Goal: Information Seeking & Learning: Learn about a topic

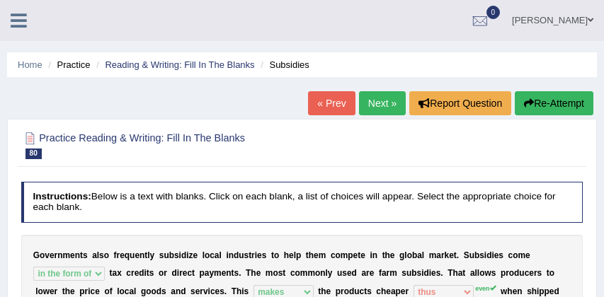
select select "in the form of"
select select "makes"
select select "thus"
select select "Therefore"
select select "whether"
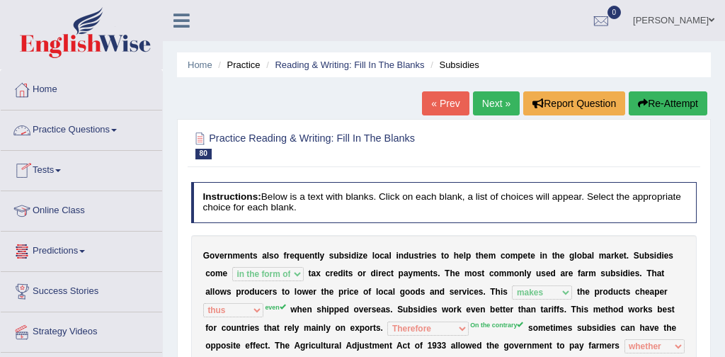
click at [74, 130] on link "Practice Questions" at bounding box center [81, 127] width 161 height 35
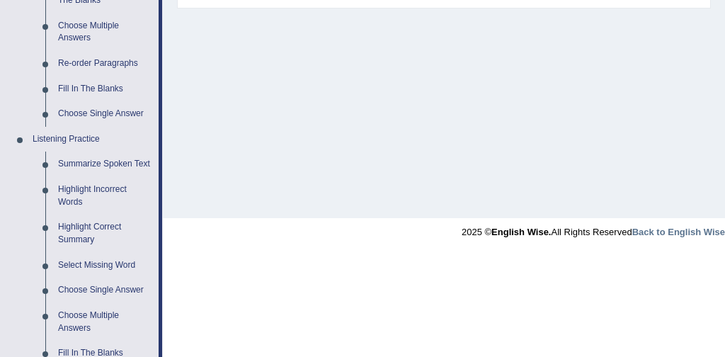
scroll to position [496, 0]
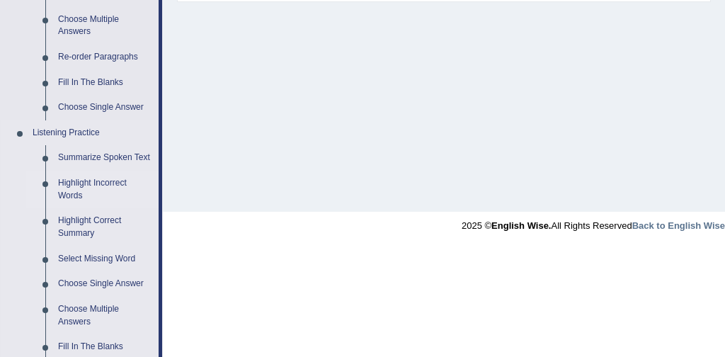
click at [113, 199] on link "Highlight Incorrect Words" at bounding box center [105, 190] width 107 height 38
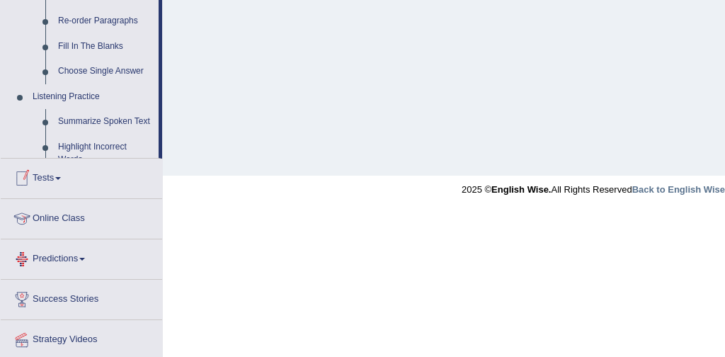
scroll to position [612, 0]
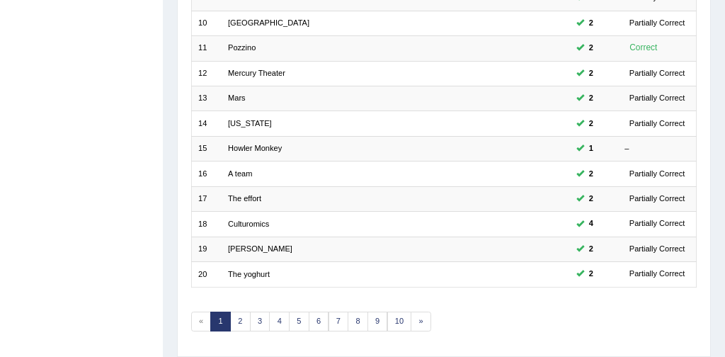
scroll to position [459, 0]
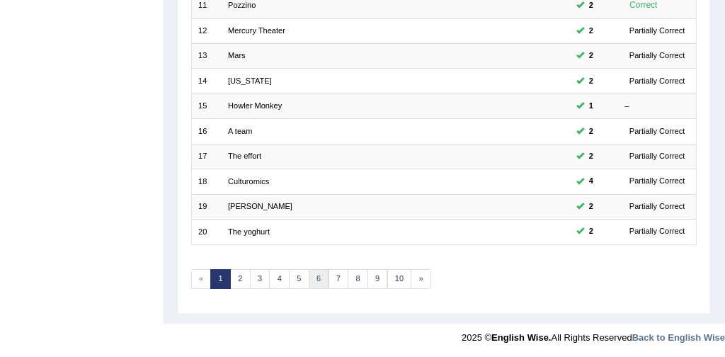
click at [317, 280] on link "6" at bounding box center [319, 279] width 21 height 20
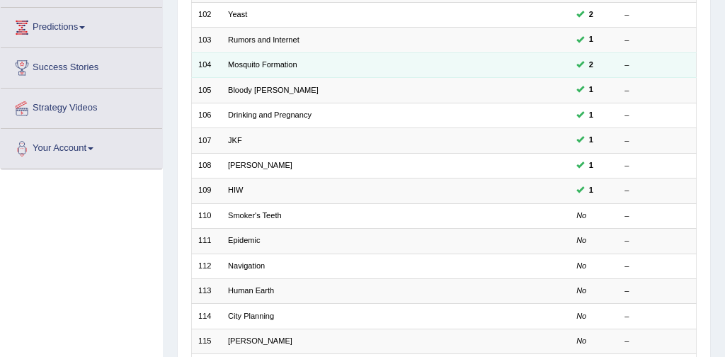
scroll to position [225, 0]
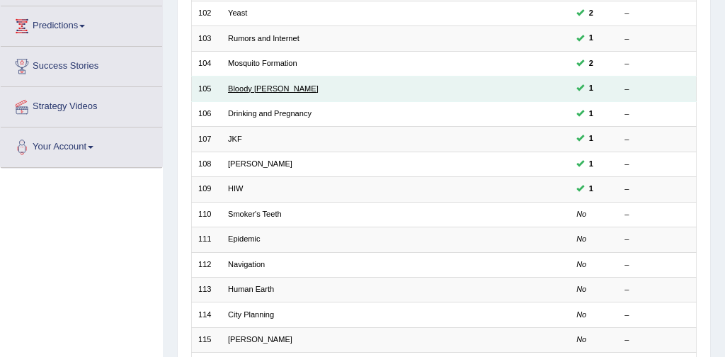
click at [258, 88] on link "Bloody Mary" at bounding box center [273, 88] width 91 height 8
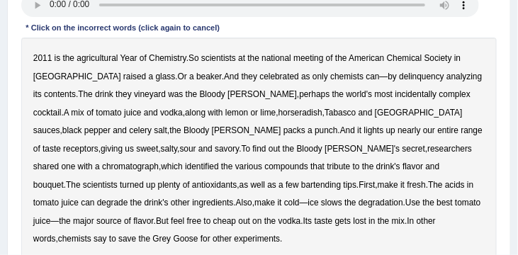
scroll to position [240, 0]
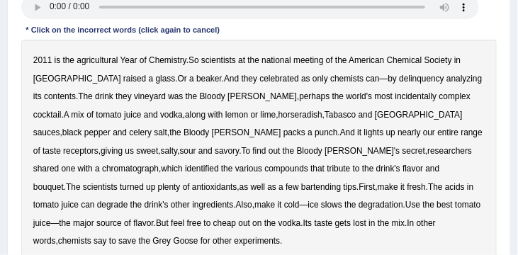
click at [95, 63] on b "agricultural" at bounding box center [96, 60] width 41 height 10
click at [399, 81] on b "delinquency" at bounding box center [421, 79] width 45 height 10
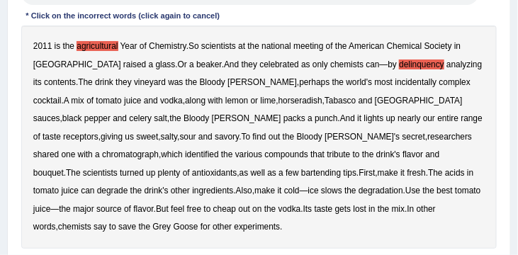
scroll to position [255, 0]
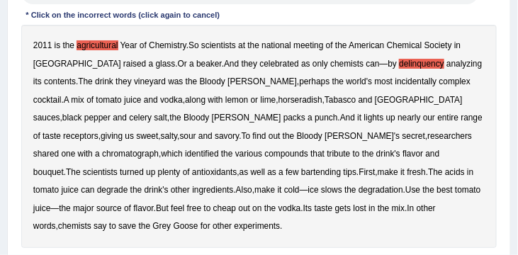
click at [134, 84] on b "vineyard" at bounding box center [150, 81] width 32 height 10
click at [395, 84] on b "incidentally" at bounding box center [416, 81] width 42 height 10
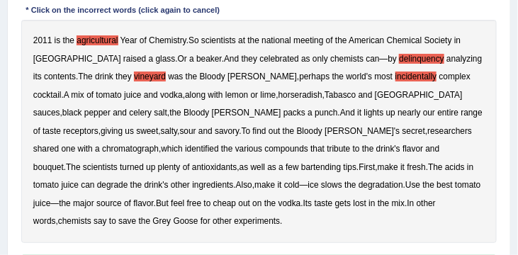
scroll to position [283, 0]
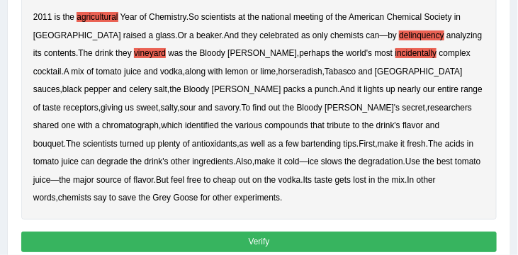
click at [244, 243] on button "Verify" at bounding box center [259, 242] width 476 height 21
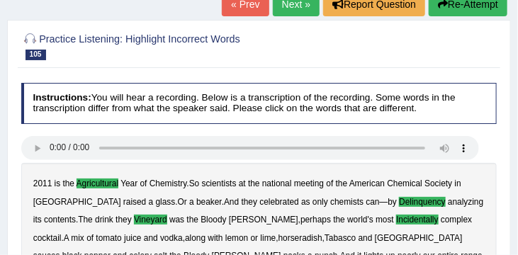
scroll to position [98, 0]
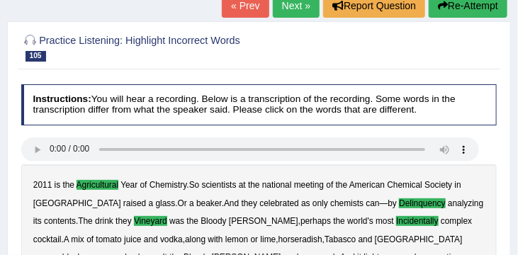
click at [293, 6] on link "Next »" at bounding box center [296, 6] width 47 height 24
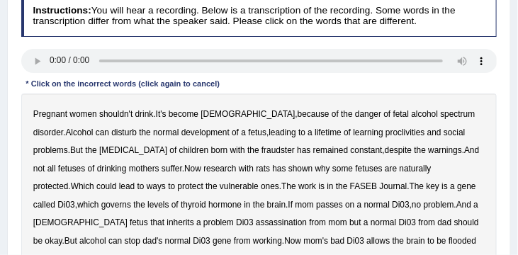
scroll to position [216, 0]
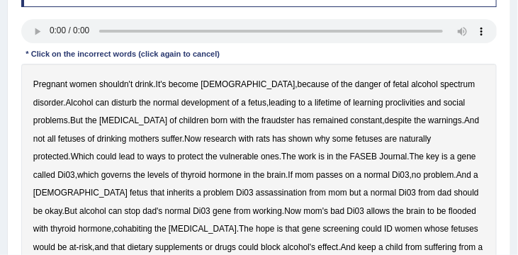
click at [385, 106] on b "proclivities" at bounding box center [405, 103] width 40 height 10
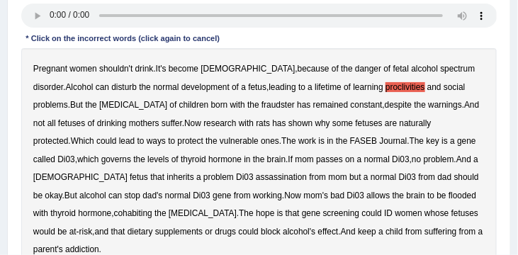
scroll to position [237, 0]
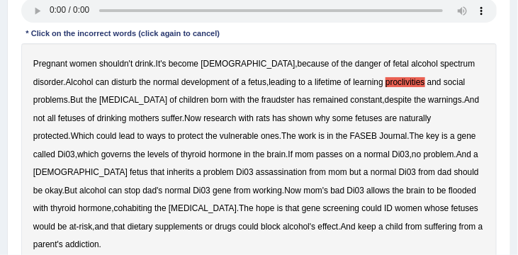
click at [99, 101] on b "decongestant" at bounding box center [133, 100] width 68 height 10
click at [261, 101] on b "fraudster" at bounding box center [277, 100] width 33 height 10
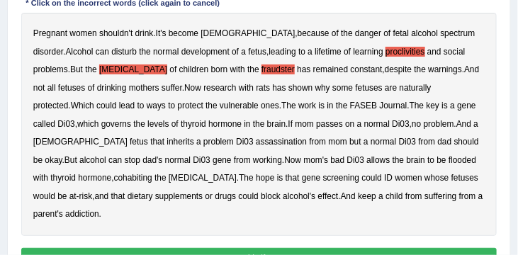
scroll to position [268, 0]
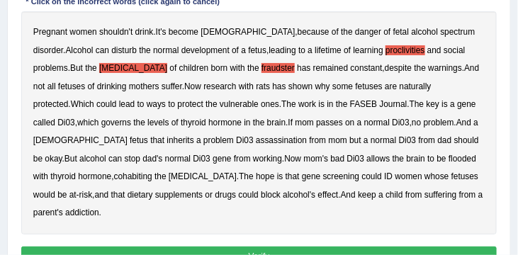
click at [152, 171] on b "cohabiting" at bounding box center [133, 176] width 38 height 10
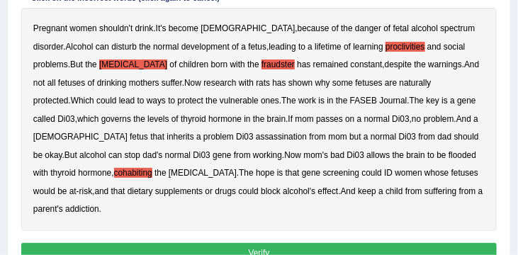
click at [343, 243] on button "Verify" at bounding box center [259, 253] width 476 height 21
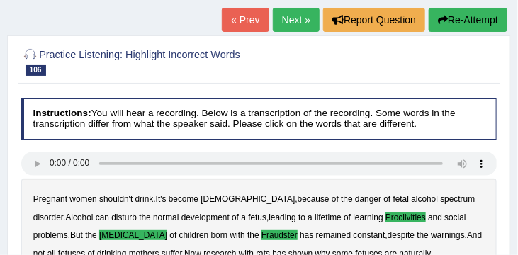
scroll to position [30, 0]
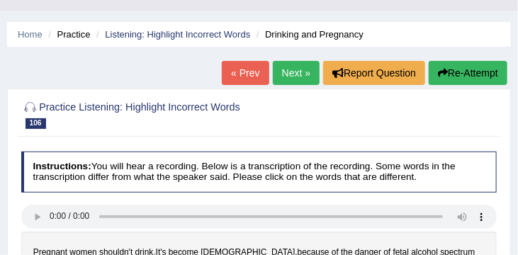
click at [285, 73] on link "Next »" at bounding box center [296, 73] width 47 height 24
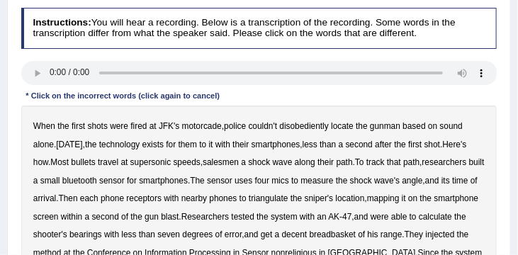
scroll to position [179, 0]
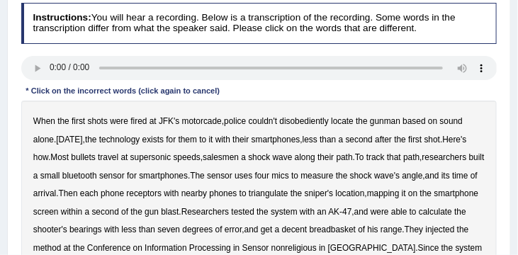
click at [306, 124] on b "disobediently" at bounding box center [304, 121] width 49 height 10
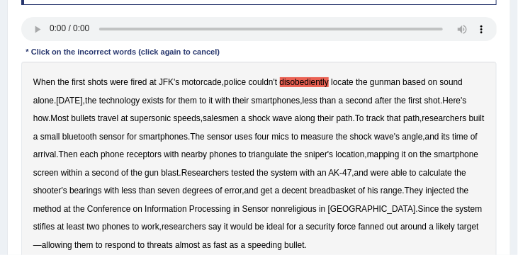
scroll to position [220, 0]
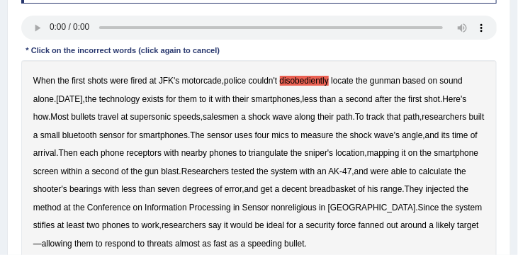
click at [229, 121] on b "salesmen" at bounding box center [221, 117] width 36 height 10
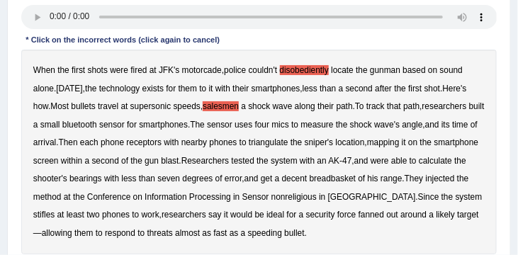
scroll to position [233, 0]
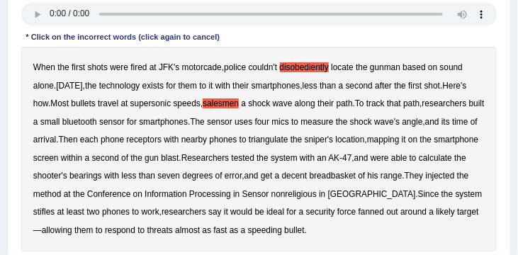
click at [355, 177] on b "breadbasket" at bounding box center [332, 176] width 46 height 10
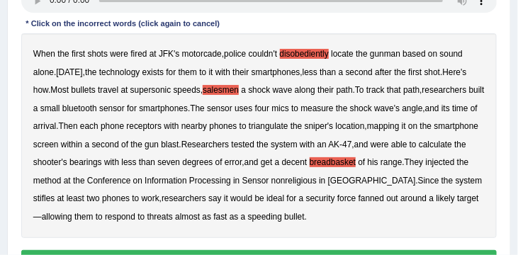
scroll to position [250, 0]
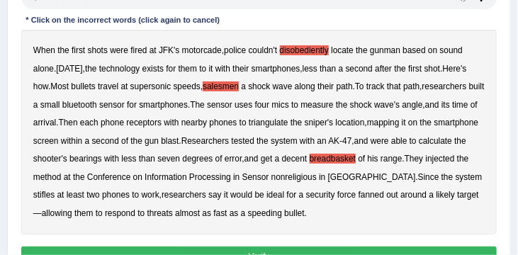
click at [317, 179] on b "nonreligious" at bounding box center [293, 177] width 45 height 10
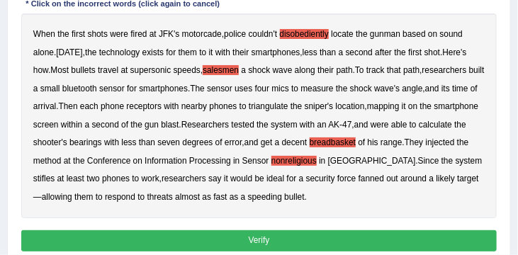
scroll to position [268, 0]
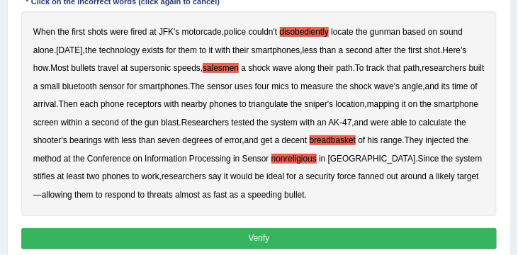
click at [293, 234] on button "Verify" at bounding box center [259, 238] width 476 height 21
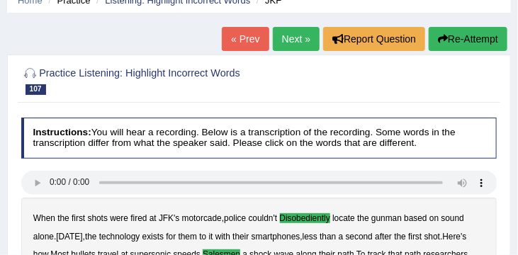
scroll to position [63, 0]
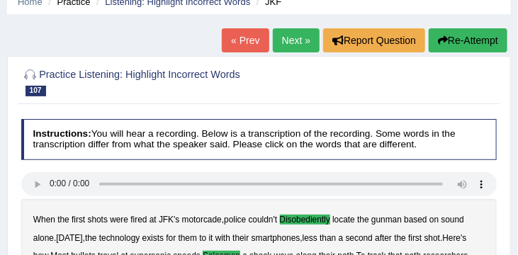
click at [287, 42] on link "Next »" at bounding box center [296, 40] width 47 height 24
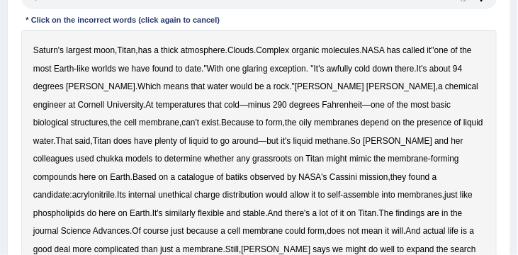
scroll to position [251, 0]
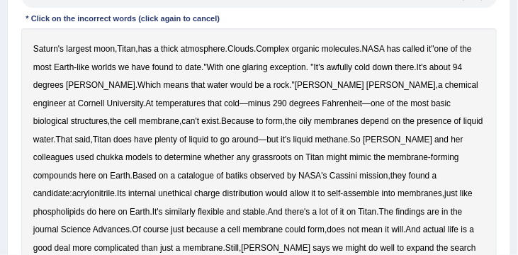
click at [352, 68] on b "awfully" at bounding box center [338, 67] width 25 height 10
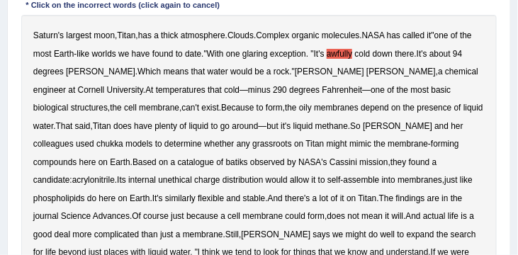
scroll to position [265, 0]
click at [123, 139] on b "chukka" at bounding box center [109, 144] width 27 height 10
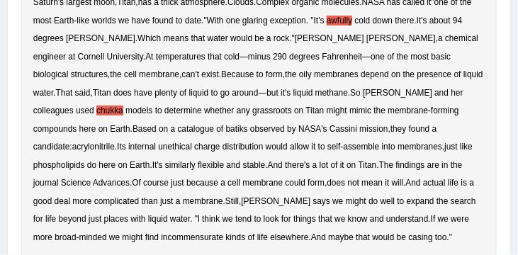
scroll to position [300, 0]
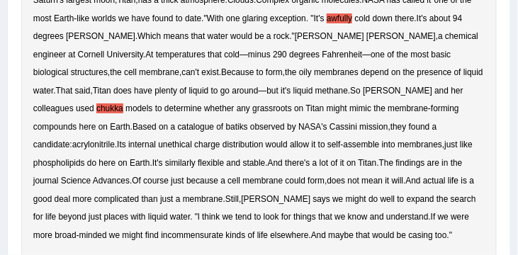
click at [226, 127] on b "batiks" at bounding box center [237, 127] width 22 height 10
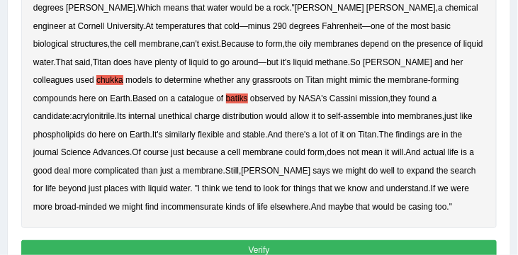
scroll to position [341, 0]
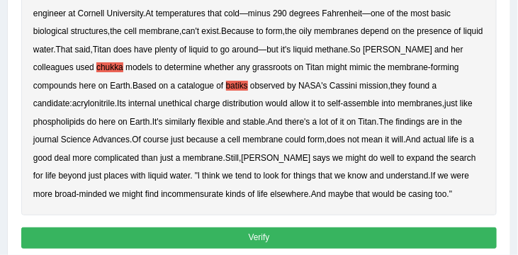
click at [268, 237] on button "Verify" at bounding box center [259, 237] width 476 height 21
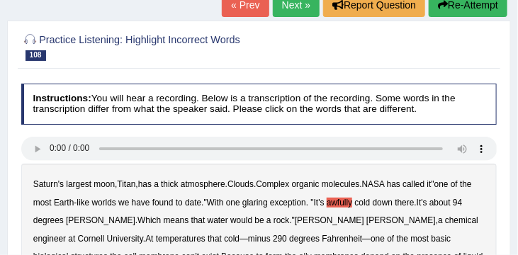
scroll to position [98, 0]
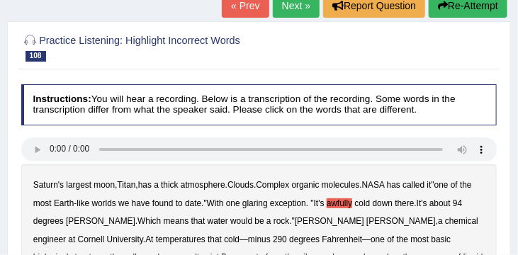
click at [290, 7] on link "Next »" at bounding box center [296, 6] width 47 height 24
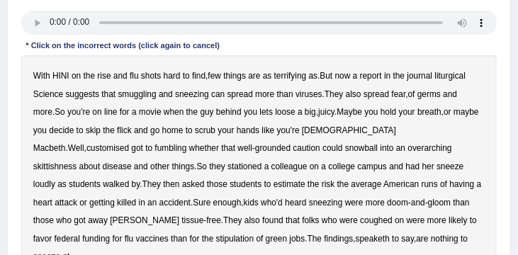
scroll to position [225, 0]
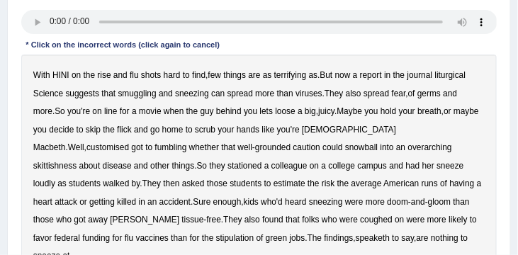
click at [464, 76] on b "liturgical" at bounding box center [450, 75] width 31 height 10
click at [142, 93] on b "smuggling" at bounding box center [137, 94] width 38 height 10
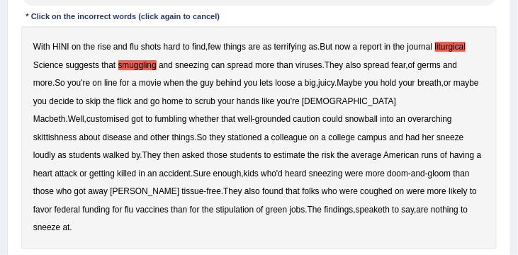
scroll to position [256, 0]
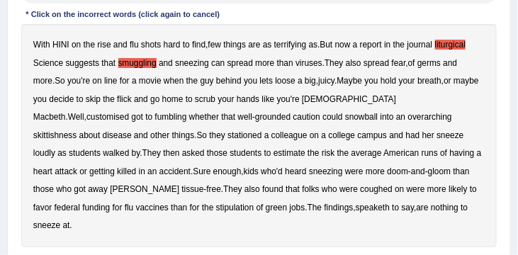
click at [129, 112] on b "customised" at bounding box center [107, 117] width 42 height 10
click at [216, 209] on b "stipulation" at bounding box center [235, 208] width 38 height 10
click at [355, 208] on b "speaketh" at bounding box center [372, 208] width 34 height 10
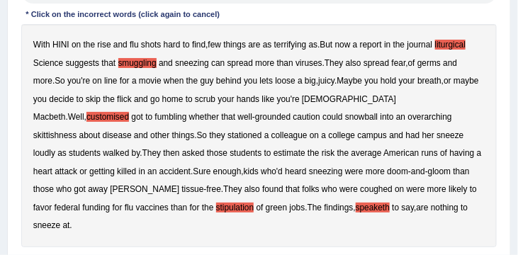
scroll to position [269, 0]
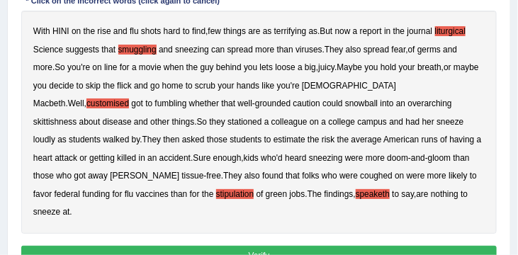
click at [295, 246] on button "Verify" at bounding box center [259, 256] width 476 height 21
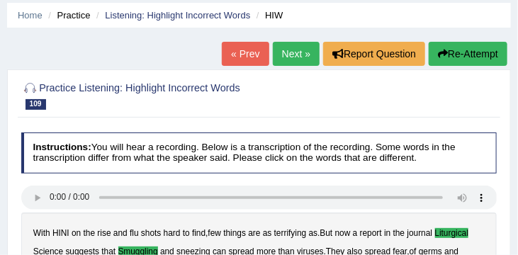
scroll to position [47, 0]
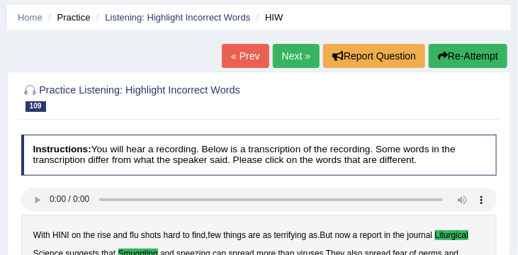
click at [281, 51] on link "Next »" at bounding box center [296, 56] width 47 height 24
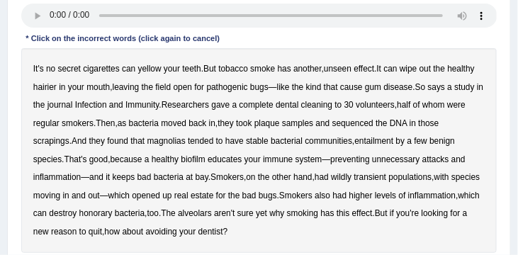
scroll to position [239, 0]
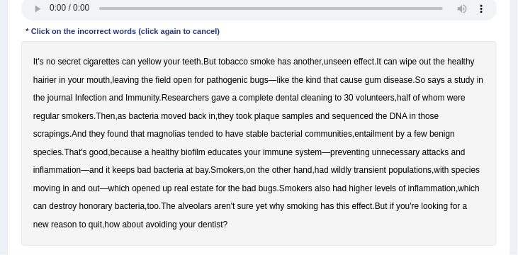
click at [57, 80] on b "hairier" at bounding box center [44, 80] width 23 height 10
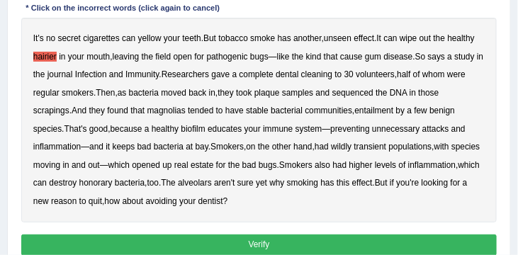
scroll to position [262, 0]
click at [140, 57] on b "leaving" at bounding box center [126, 57] width 27 height 10
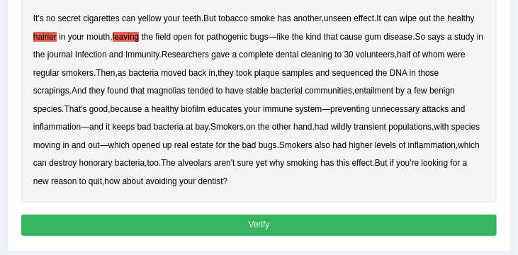
scroll to position [287, 0]
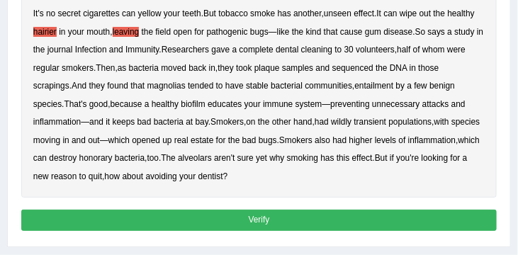
click at [186, 89] on b "magnolias" at bounding box center [166, 86] width 38 height 10
click at [393, 87] on b "entailment" at bounding box center [373, 86] width 39 height 10
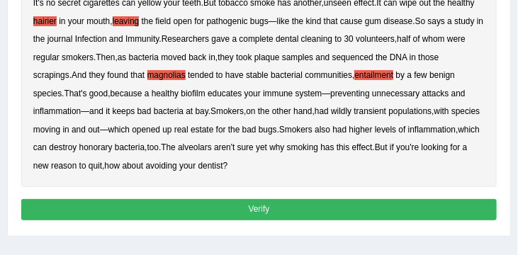
scroll to position [297, 0]
click at [113, 150] on b "honorary" at bounding box center [95, 147] width 33 height 10
click at [293, 205] on button "Verify" at bounding box center [259, 209] width 476 height 21
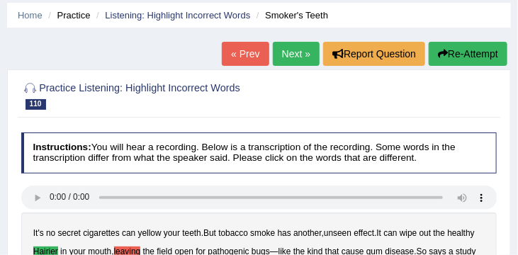
scroll to position [48, 0]
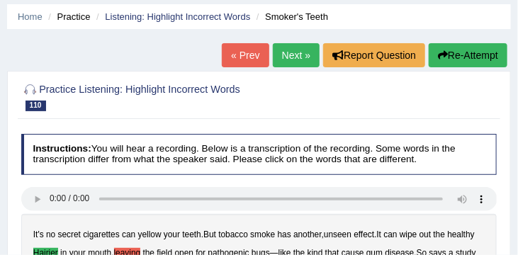
click at [288, 55] on link "Next »" at bounding box center [296, 55] width 47 height 24
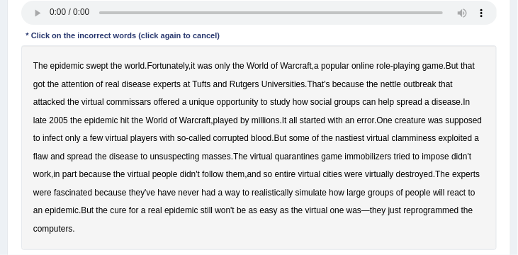
scroll to position [227, 0]
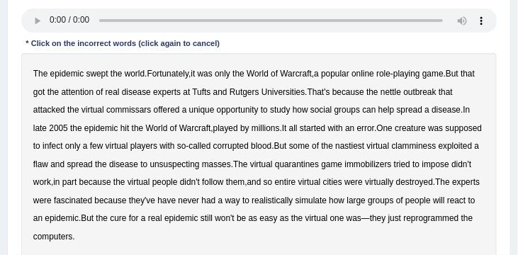
click at [401, 95] on b "nettle" at bounding box center [390, 92] width 21 height 10
click at [132, 113] on b "commissars" at bounding box center [128, 110] width 45 height 10
click at [436, 148] on b "clamminess" at bounding box center [414, 146] width 45 height 10
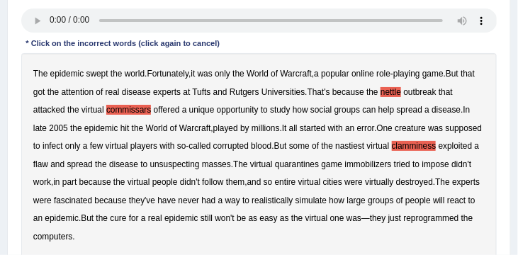
click at [392, 166] on b "immobilizers" at bounding box center [368, 164] width 47 height 10
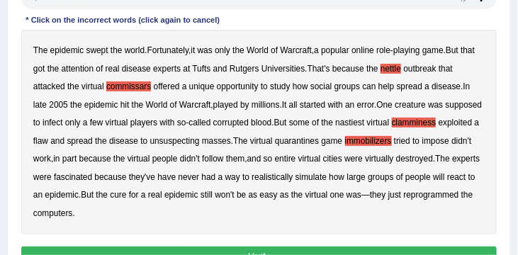
scroll to position [251, 0]
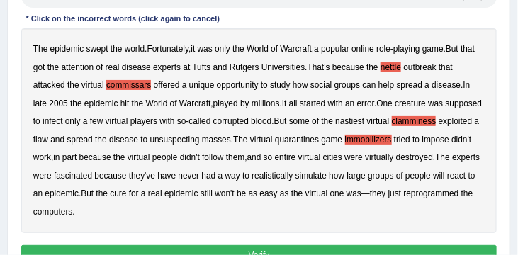
click at [254, 249] on button "Verify" at bounding box center [259, 255] width 476 height 21
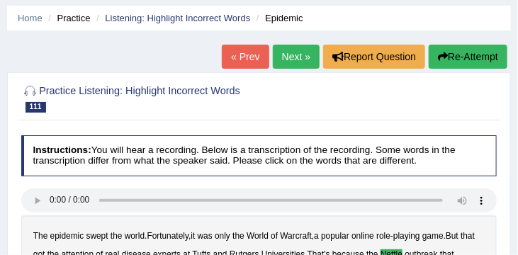
scroll to position [45, 0]
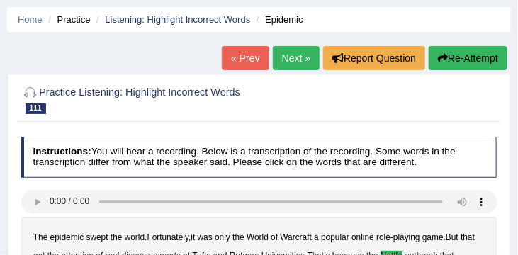
click at [282, 54] on link "Next »" at bounding box center [296, 58] width 47 height 24
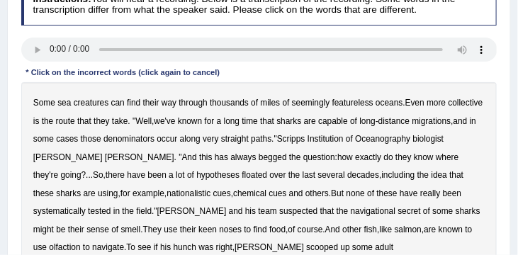
scroll to position [194, 0]
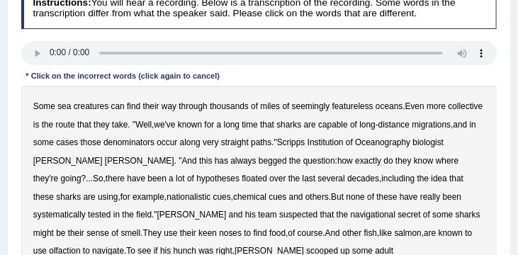
click at [154, 145] on b "denominators" at bounding box center [128, 142] width 51 height 10
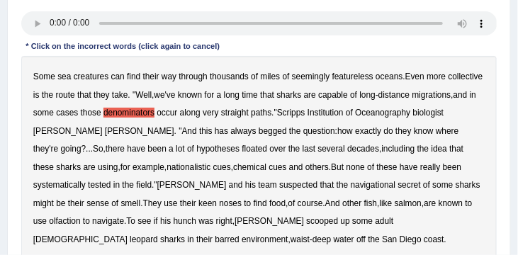
scroll to position [225, 0]
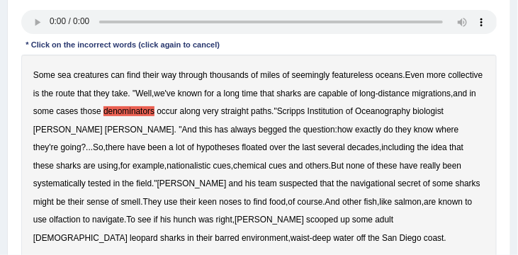
click at [200, 166] on b "nationalistic" at bounding box center [188, 166] width 44 height 10
click at [239, 233] on b "barred" at bounding box center [227, 238] width 24 height 10
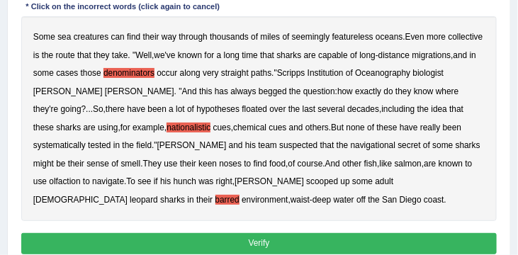
click at [261, 243] on button "Verify" at bounding box center [259, 243] width 476 height 21
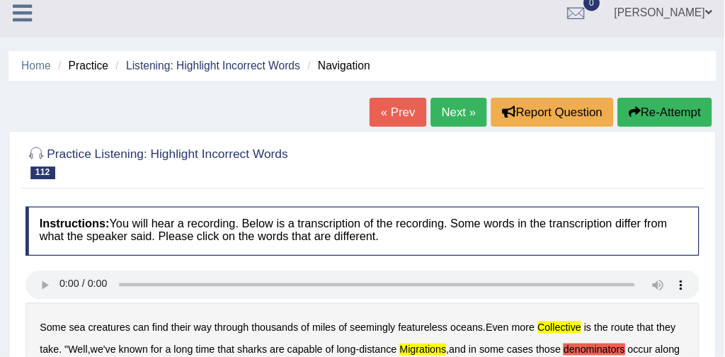
scroll to position [9, 0]
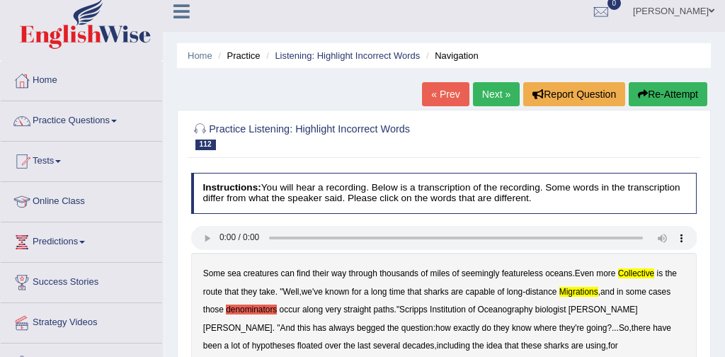
click at [103, 119] on link "Practice Questions" at bounding box center [81, 118] width 161 height 35
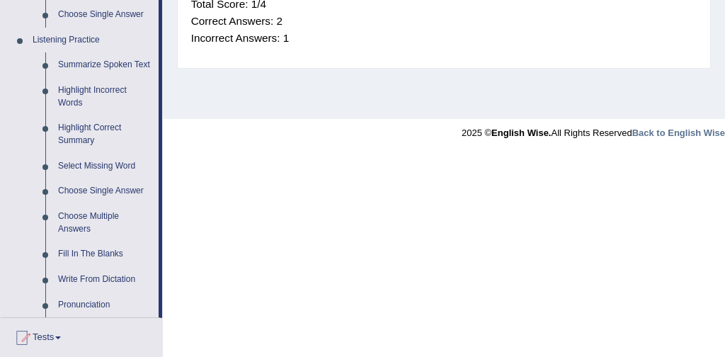
scroll to position [591, 0]
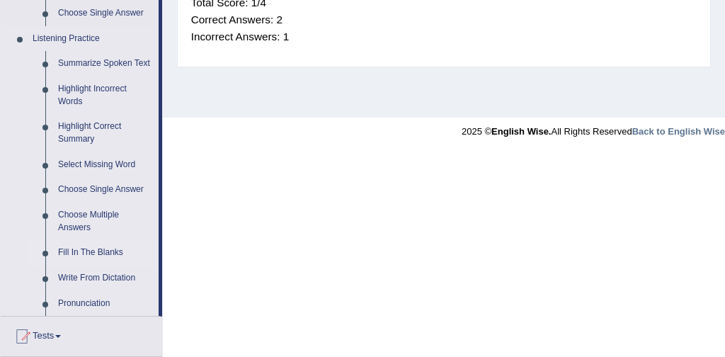
click at [98, 254] on link "Fill In The Blanks" at bounding box center [105, 252] width 107 height 25
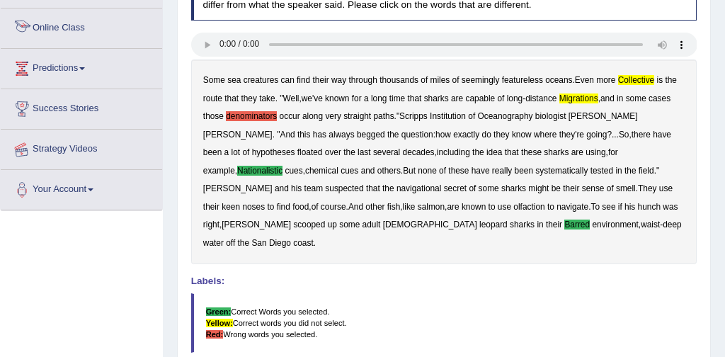
scroll to position [291, 0]
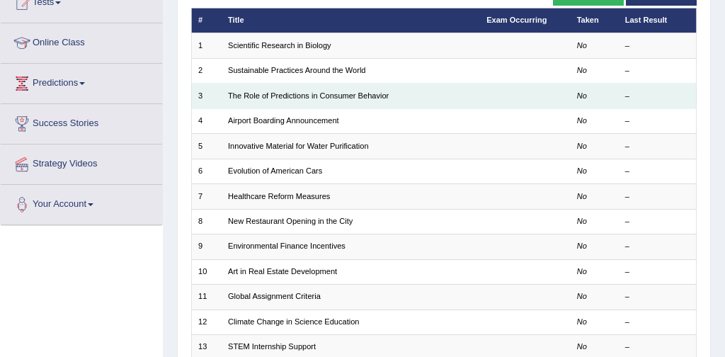
scroll to position [167, 0]
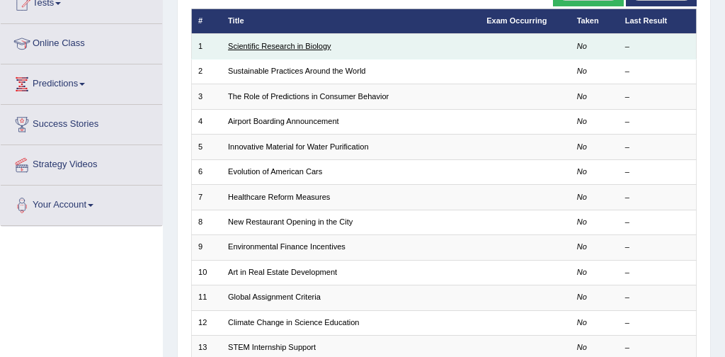
click at [312, 47] on link "Scientific Research in Biology" at bounding box center [279, 46] width 103 height 8
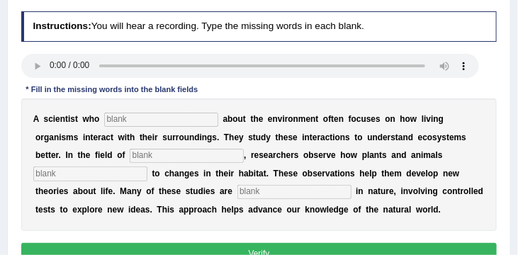
scroll to position [184, 0]
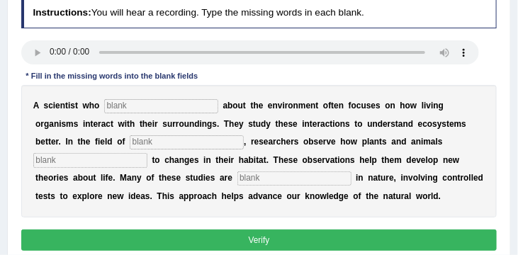
click at [133, 111] on input "text" at bounding box center [161, 106] width 114 height 14
type input "care"
click at [130, 142] on input "text" at bounding box center [187, 142] width 114 height 14
type input "biology"
click at [147, 153] on input "text" at bounding box center [90, 160] width 114 height 14
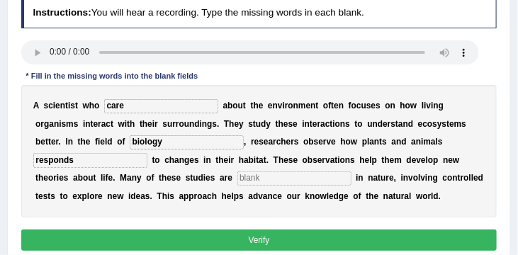
type input "responds"
click at [237, 179] on input "text" at bounding box center [294, 178] width 114 height 14
type input "experimental"
click at [264, 240] on button "Verify" at bounding box center [259, 239] width 476 height 21
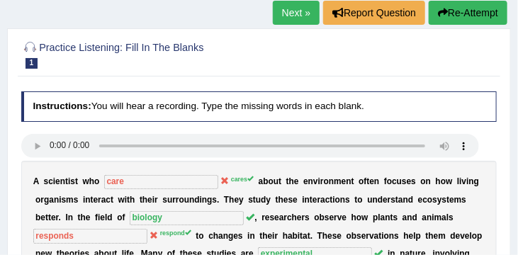
scroll to position [54, 0]
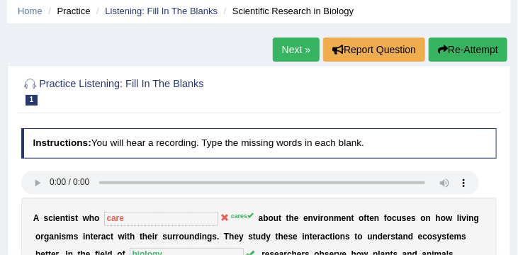
click at [286, 46] on link "Next »" at bounding box center [296, 50] width 47 height 24
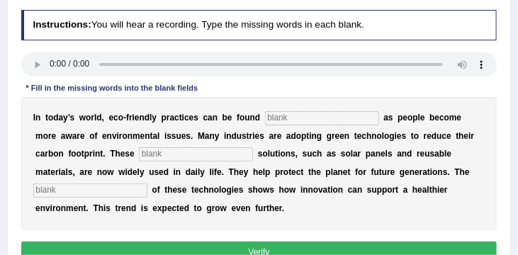
scroll to position [181, 0]
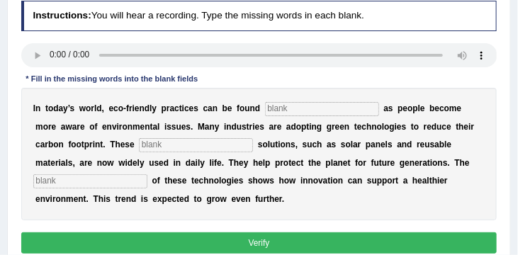
click at [285, 109] on input "text" at bounding box center [322, 109] width 114 height 14
type input "everywere"
click at [183, 146] on input "text" at bounding box center [196, 145] width 114 height 14
type input "systenable"
click at [103, 188] on input "text" at bounding box center [90, 181] width 114 height 14
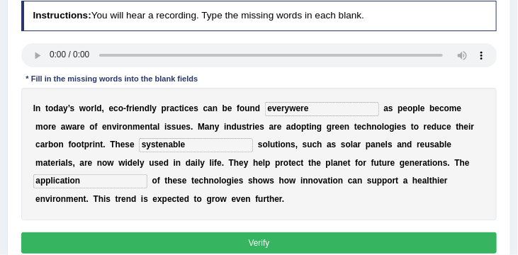
type input "application"
click at [157, 240] on button "Verify" at bounding box center [259, 242] width 476 height 21
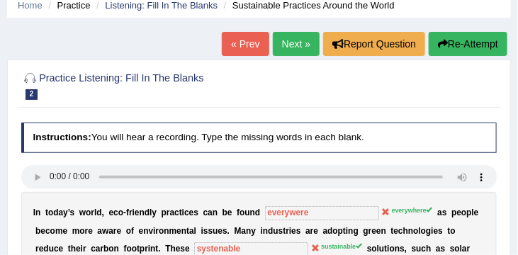
scroll to position [59, 0]
click at [290, 45] on link "Next »" at bounding box center [296, 44] width 47 height 24
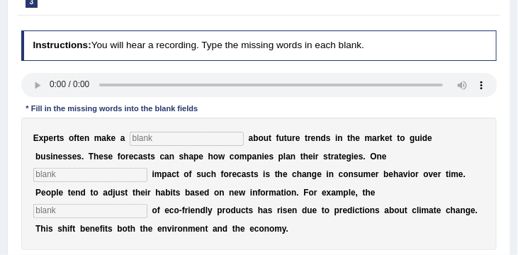
scroll to position [174, 0]
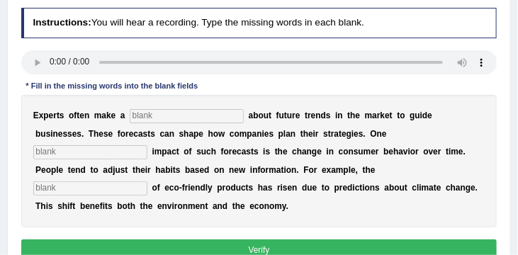
click at [166, 116] on input "text" at bounding box center [187, 116] width 114 height 14
type input "predication"
click at [147, 145] on input "text" at bounding box center [90, 152] width 114 height 14
type input "profound"
click at [147, 181] on input "text" at bounding box center [90, 188] width 114 height 14
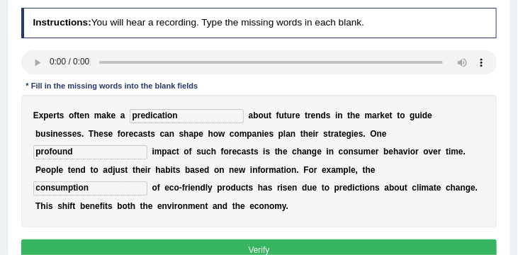
type input "consumption"
click at [230, 239] on button "Verify" at bounding box center [259, 249] width 476 height 21
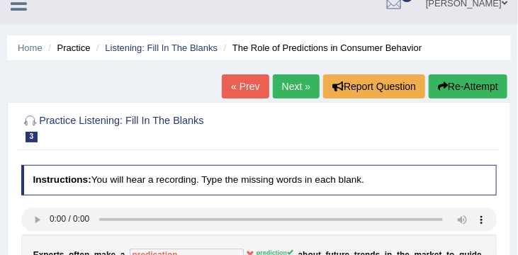
scroll to position [14, 0]
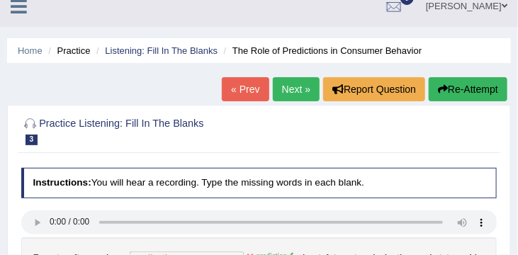
click at [295, 84] on link "Next »" at bounding box center [296, 89] width 47 height 24
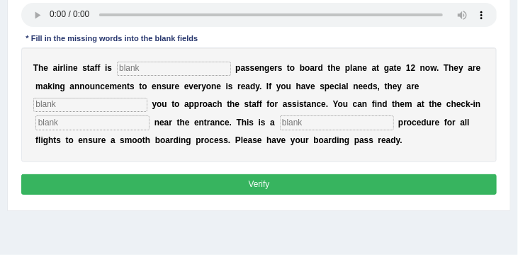
scroll to position [224, 0]
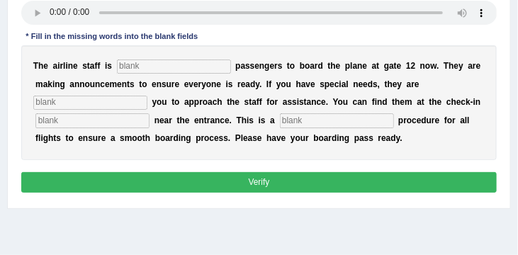
click at [123, 65] on input "text" at bounding box center [174, 66] width 114 height 14
type input "inviting"
click at [73, 104] on input "text" at bounding box center [90, 103] width 114 height 14
type input "requiring"
click at [66, 123] on input "text" at bounding box center [92, 120] width 114 height 14
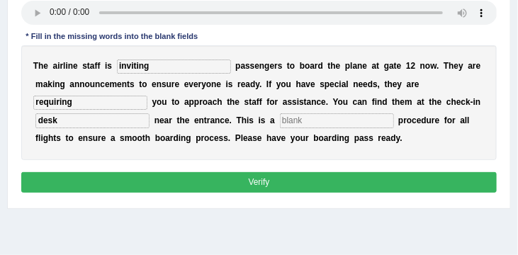
type input "desk"
click at [305, 121] on input "text" at bounding box center [337, 120] width 114 height 14
type input "regular"
click at [281, 187] on button "Verify" at bounding box center [259, 182] width 476 height 21
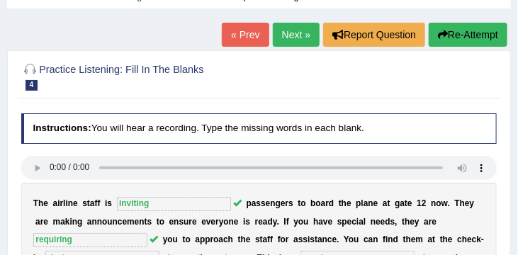
scroll to position [68, 0]
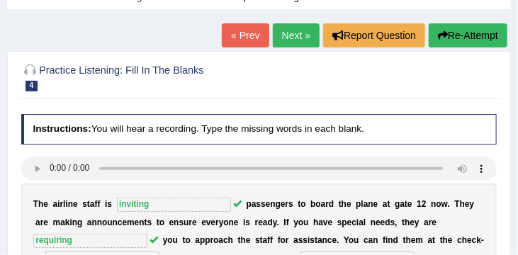
click at [285, 29] on link "Next »" at bounding box center [296, 35] width 47 height 24
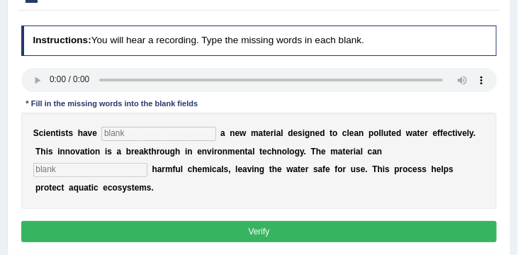
scroll to position [159, 0]
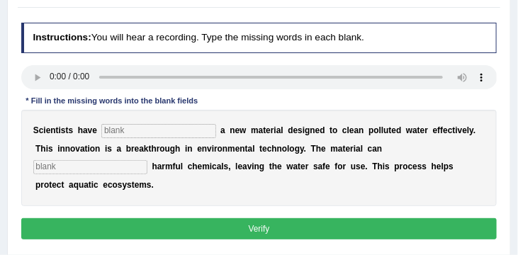
click at [125, 130] on input "text" at bounding box center [158, 131] width 114 height 14
type input "made"
click at [147, 160] on input "text" at bounding box center [90, 167] width 114 height 14
type input "absorbe"
click at [349, 218] on button "Verify" at bounding box center [259, 228] width 476 height 21
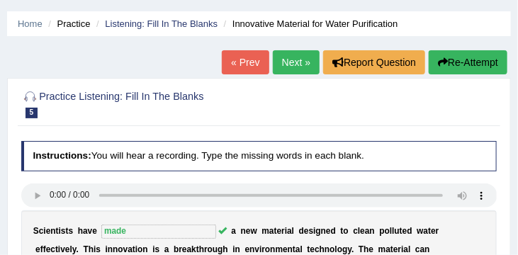
scroll to position [25, 0]
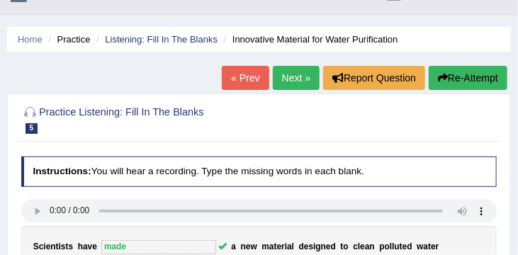
click at [282, 76] on link "Next »" at bounding box center [296, 78] width 47 height 24
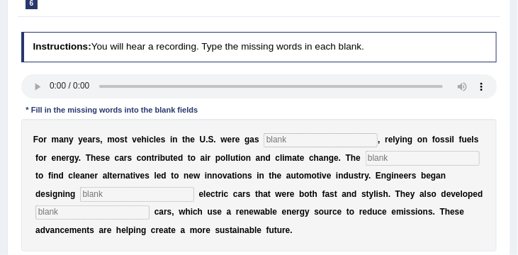
scroll to position [154, 0]
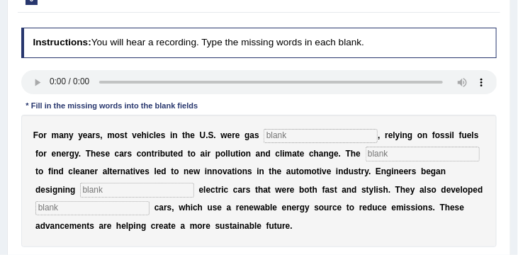
click at [290, 139] on input "text" at bounding box center [320, 136] width 114 height 14
type input "power"
click at [392, 155] on input "text" at bounding box center [422, 154] width 114 height 14
type input "eargency"
click at [106, 190] on input "text" at bounding box center [137, 190] width 114 height 14
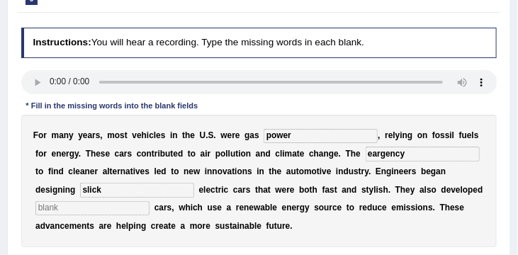
type input "slick"
click at [93, 212] on input "text" at bounding box center [92, 208] width 114 height 14
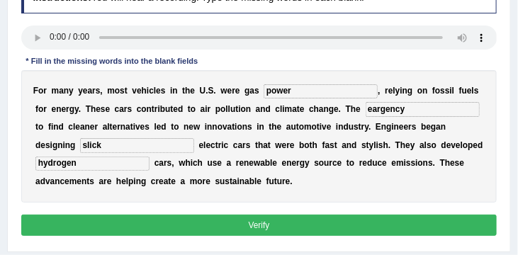
scroll to position [200, 0]
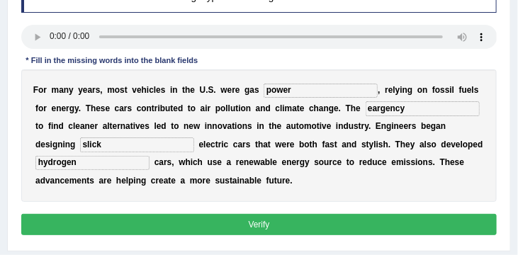
type input "hydrogen"
click at [230, 225] on button "Verify" at bounding box center [259, 224] width 476 height 21
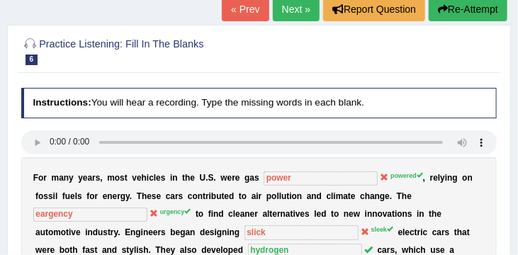
scroll to position [93, 0]
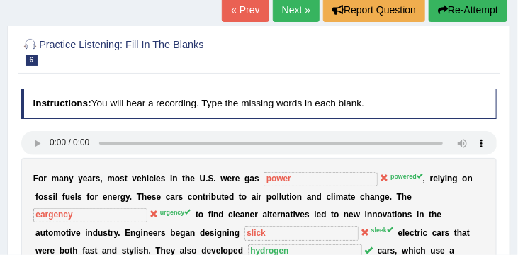
click at [285, 10] on link "Next »" at bounding box center [296, 10] width 47 height 24
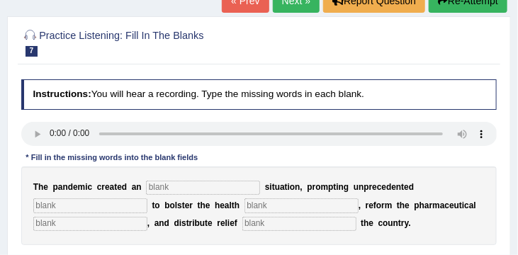
scroll to position [144, 0]
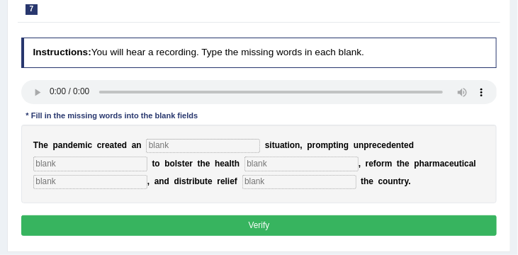
click at [183, 146] on input "text" at bounding box center [203, 146] width 114 height 14
type input "c"
type input "urgent"
click at [99, 164] on input "text" at bounding box center [90, 164] width 114 height 14
type input "contribution"
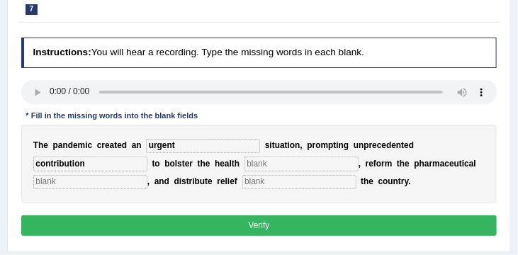
click at [264, 166] on input "text" at bounding box center [301, 164] width 114 height 14
type input "system"
click at [69, 186] on input "text" at bounding box center [90, 182] width 114 height 14
click at [53, 184] on input "text" at bounding box center [90, 182] width 114 height 14
type input "sector"
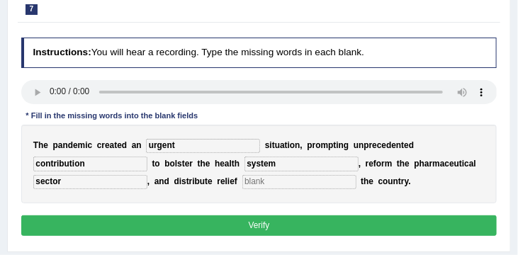
click at [262, 164] on input "system" at bounding box center [301, 164] width 114 height 14
type input "systems"
click at [255, 183] on input "text" at bounding box center [299, 182] width 114 height 14
type input "for other"
click at [256, 228] on button "Verify" at bounding box center [259, 225] width 476 height 21
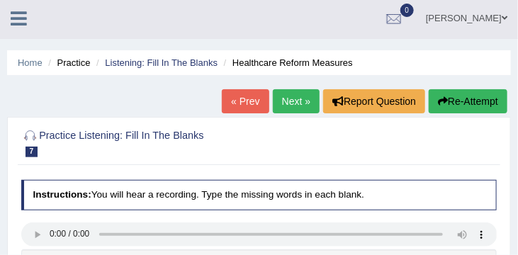
scroll to position [0, 0]
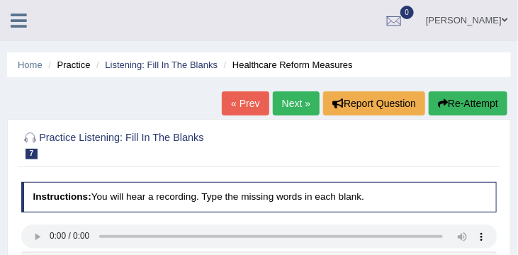
click at [291, 103] on link "Next »" at bounding box center [296, 103] width 47 height 24
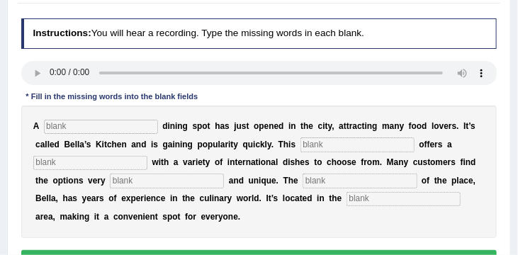
scroll to position [165, 0]
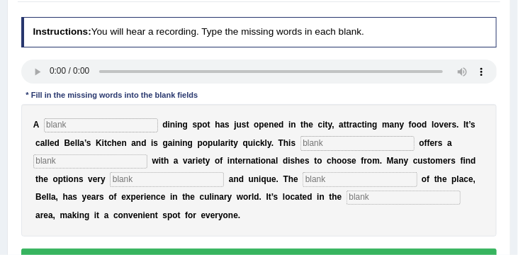
click at [72, 125] on input "text" at bounding box center [101, 125] width 114 height 14
type input "new"
click at [346, 201] on input "text" at bounding box center [403, 197] width 114 height 14
type input "downtown"
click at [327, 144] on input "text" at bounding box center [357, 143] width 114 height 14
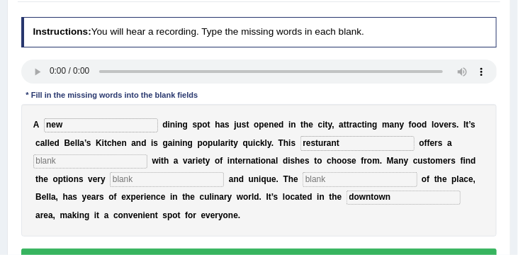
type input "resturant"
click at [103, 165] on input "text" at bounding box center [90, 161] width 114 height 14
type input "menu"
click at [158, 183] on input "text" at bounding box center [167, 179] width 114 height 14
type input "intresting"
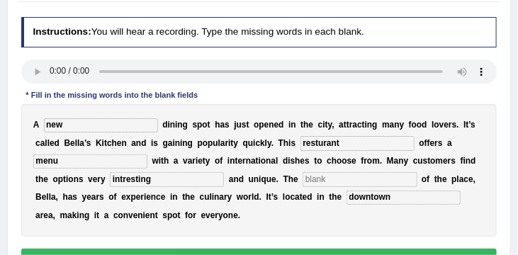
click at [302, 176] on input "text" at bounding box center [359, 179] width 114 height 14
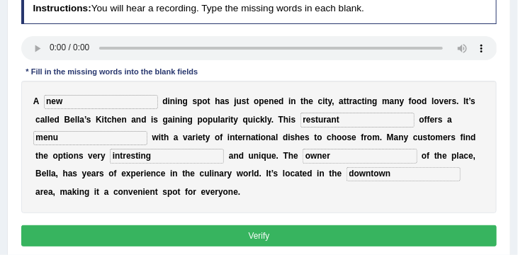
scroll to position [194, 0]
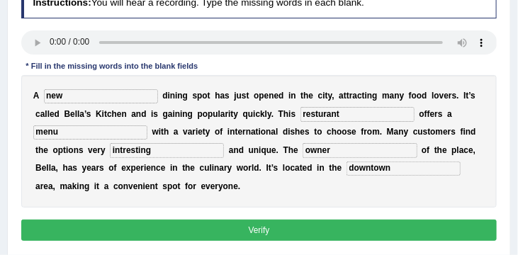
type input "owner"
click at [319, 232] on button "Verify" at bounding box center [259, 230] width 476 height 21
